Goal: Complete application form: Complete application form

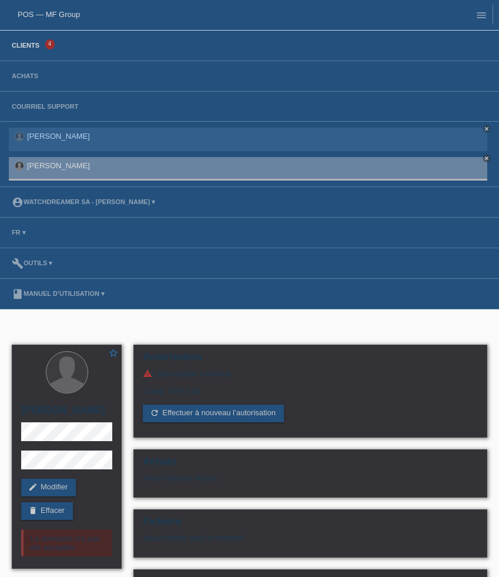
click at [27, 47] on link "Clients" at bounding box center [25, 45] width 39 height 7
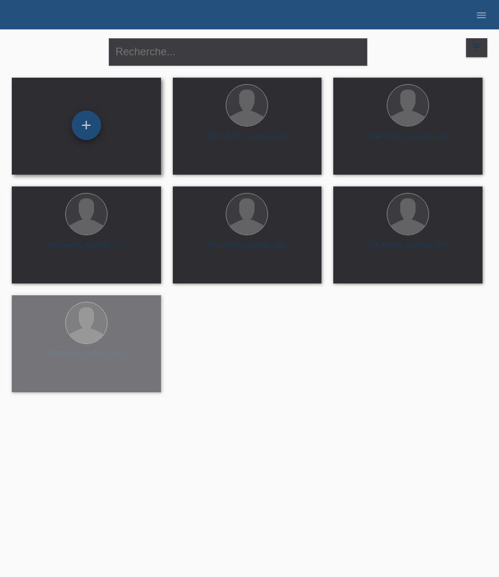
click at [92, 121] on div "+" at bounding box center [86, 124] width 29 height 29
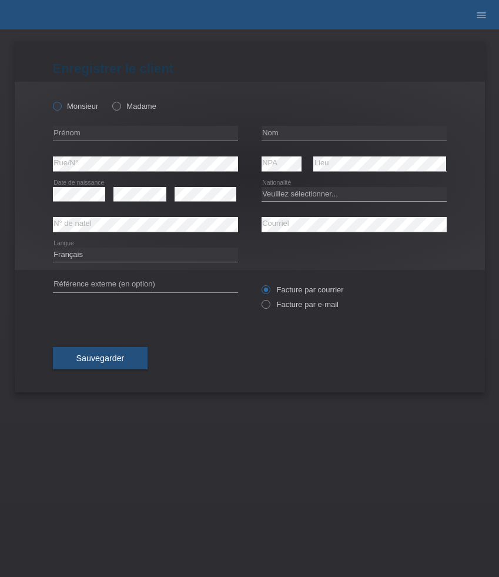
click at [78, 108] on label "Monsieur" at bounding box center [76, 106] width 46 height 9
click at [61, 108] on input "Monsieur" at bounding box center [57, 106] width 8 height 8
radio input "true"
click at [95, 138] on input "text" at bounding box center [145, 133] width 185 height 15
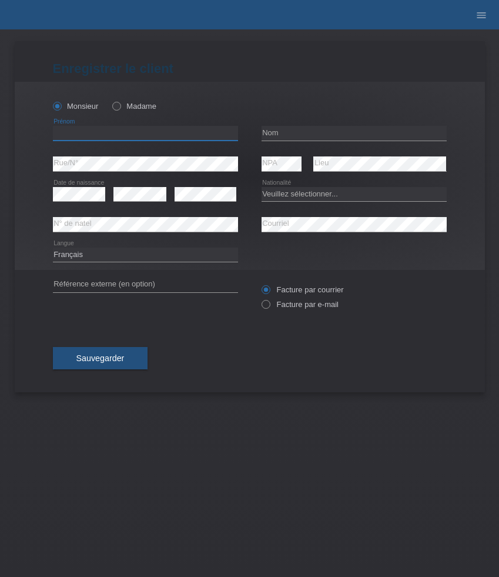
paste input "Engin"
type input "Engin"
click at [300, 126] on div "error Nom" at bounding box center [354, 133] width 185 height 31
click at [280, 126] on input "text" at bounding box center [354, 133] width 185 height 15
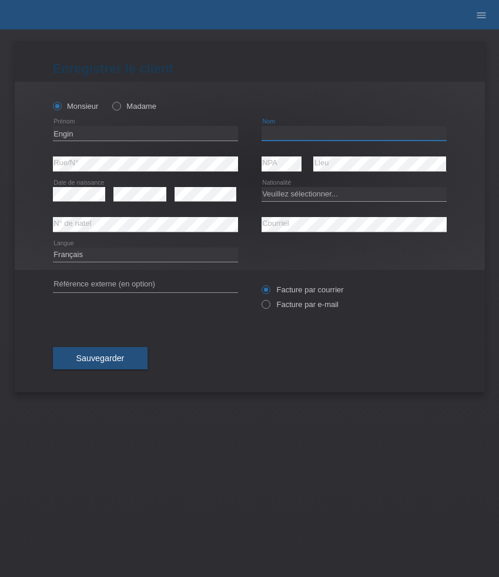
paste input "[PERSON_NAME]"
type input "[PERSON_NAME]"
click at [313, 195] on select "Veuillez sélectionner... Suisse Allemagne Autriche Liechtenstein ------------ A…" at bounding box center [354, 194] width 185 height 14
select select "CH"
click at [262, 187] on select "Veuillez sélectionner... Suisse Allemagne Autriche Liechtenstein ------------ A…" at bounding box center [354, 194] width 185 height 14
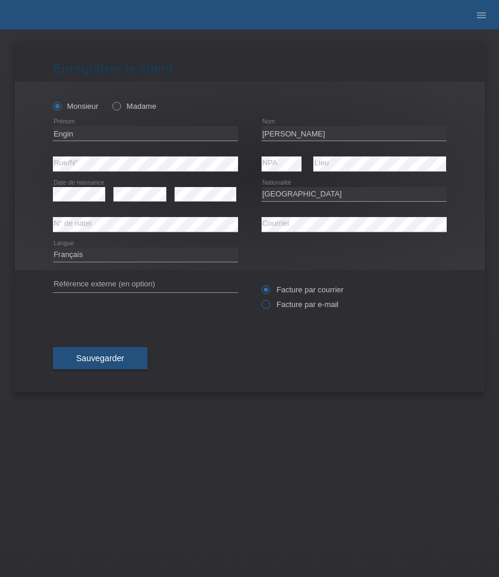
click at [300, 307] on label "Facture par e-mail" at bounding box center [300, 304] width 77 height 9
click at [269, 307] on input "Facture par e-mail" at bounding box center [266, 307] width 8 height 15
radio input "true"
click at [125, 257] on select "Deutsch Français Italiano English" at bounding box center [145, 254] width 185 height 14
select select "de"
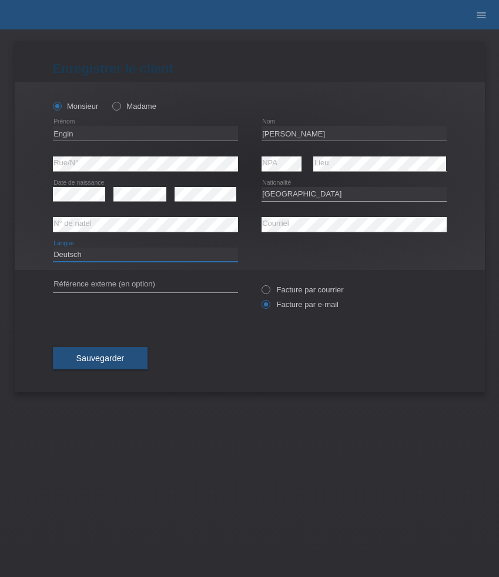
click at [53, 247] on select "Deutsch Français Italiano English" at bounding box center [145, 254] width 185 height 14
click at [110, 357] on span "Sauvegarder" at bounding box center [100, 357] width 48 height 9
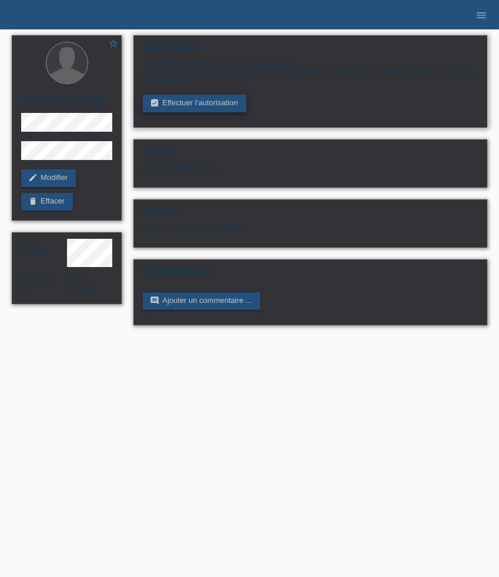
click at [211, 110] on link "assignment_turned_in Effectuer l’autorisation" at bounding box center [194, 104] width 103 height 18
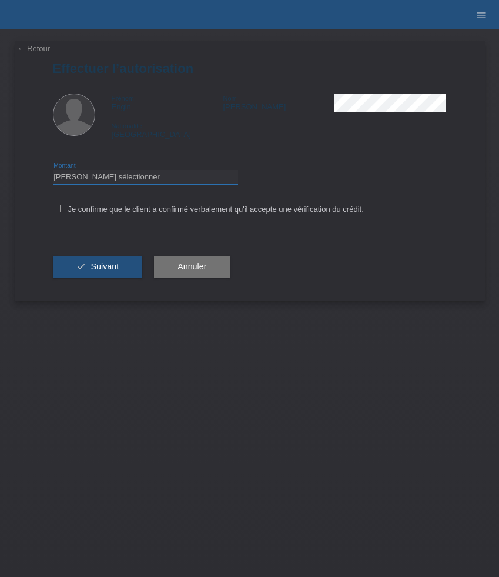
click at [193, 174] on select "Veuillez sélectionner CHF 1.00 - CHF 499.00 CHF 500.00 - CHF 1'999.00 CHF 2'000…" at bounding box center [145, 177] width 185 height 14
select select "3"
click at [53, 172] on select "Veuillez sélectionner CHF 1.00 - CHF 499.00 CHF 500.00 - CHF 1'999.00 CHF 2'000…" at bounding box center [145, 177] width 185 height 14
click at [179, 212] on label "Je confirme que le client a confirmé verbalement qu'il accepte une vérification…" at bounding box center [208, 209] width 311 height 9
click at [61, 212] on input "Je confirme que le client a confirmé verbalement qu'il accepte une vérification…" at bounding box center [57, 209] width 8 height 8
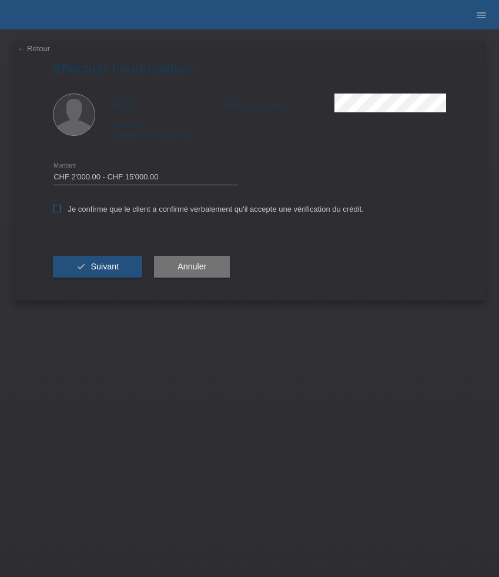
checkbox input "true"
click at [108, 262] on button "check Suivant" at bounding box center [98, 267] width 90 height 22
